Goal: Communication & Community: Participate in discussion

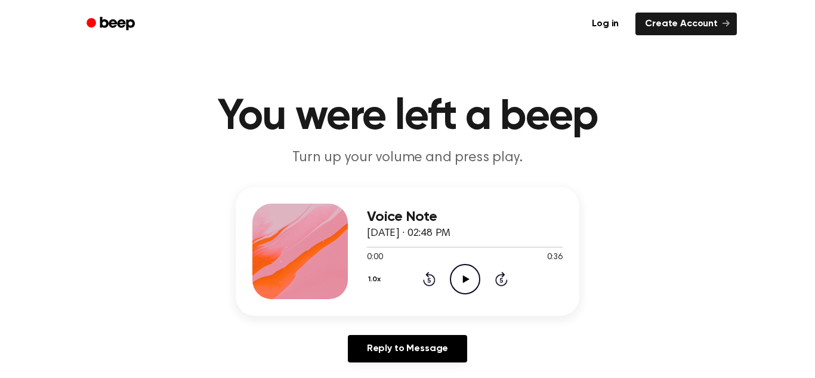
click at [463, 277] on icon at bounding box center [465, 279] width 7 height 8
click at [463, 287] on icon "Pause Audio" at bounding box center [465, 279] width 30 height 30
click at [463, 287] on icon "Play Audio" at bounding box center [465, 279] width 30 height 30
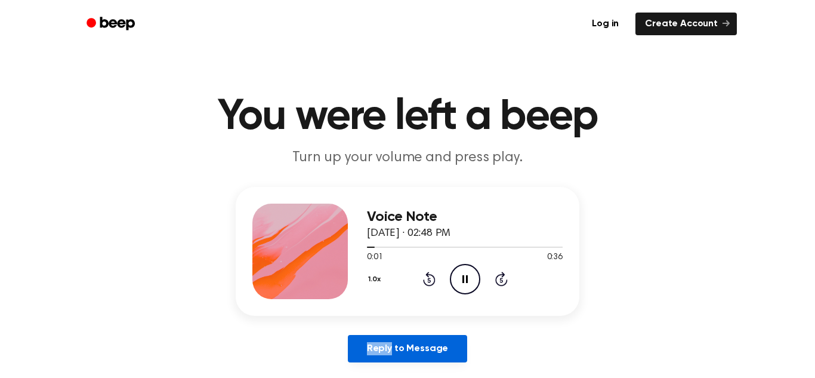
click at [439, 343] on link "Reply to Message" at bounding box center [407, 348] width 119 height 27
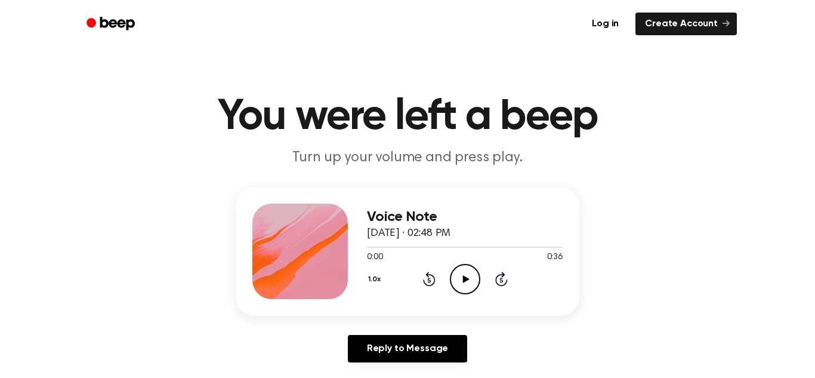
click at [469, 270] on icon "Play Audio" at bounding box center [465, 279] width 30 height 30
click at [465, 276] on icon "Play Audio" at bounding box center [465, 279] width 30 height 30
click at [463, 279] on icon at bounding box center [464, 279] width 5 height 8
